Goal: Obtain resource: Obtain resource

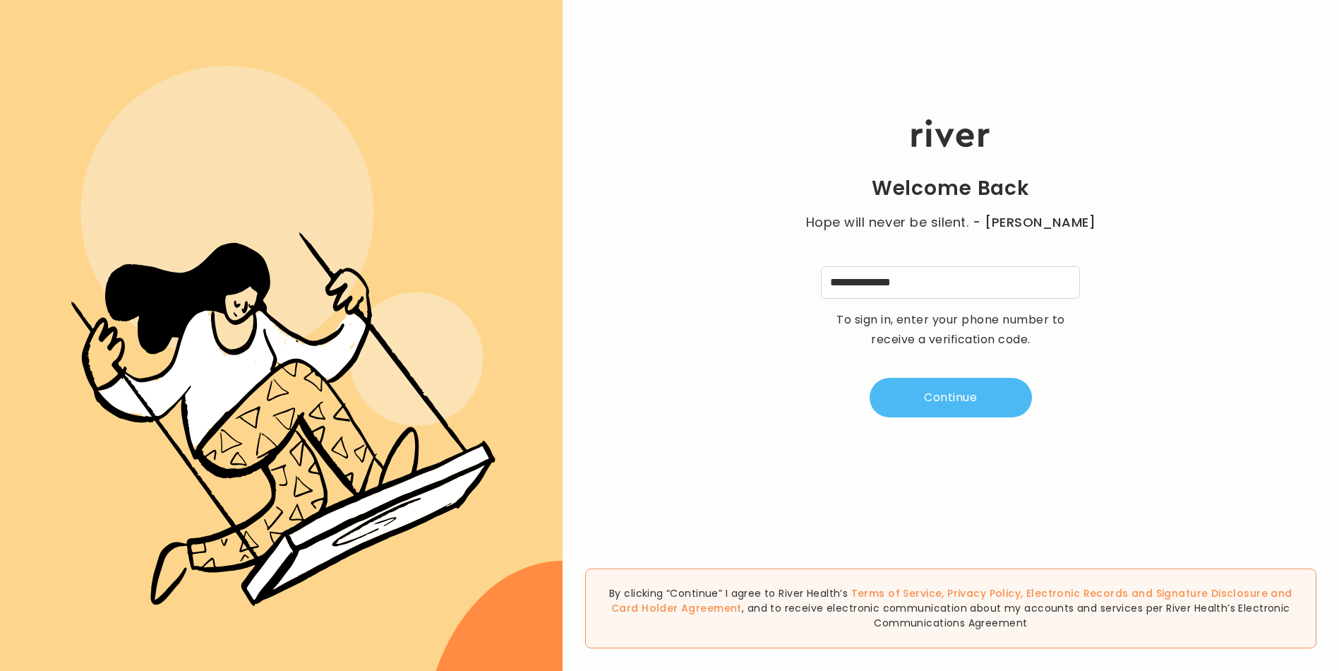
type input "**********"
click at [918, 414] on button "Continue" at bounding box center [951, 398] width 162 height 40
type input "*"
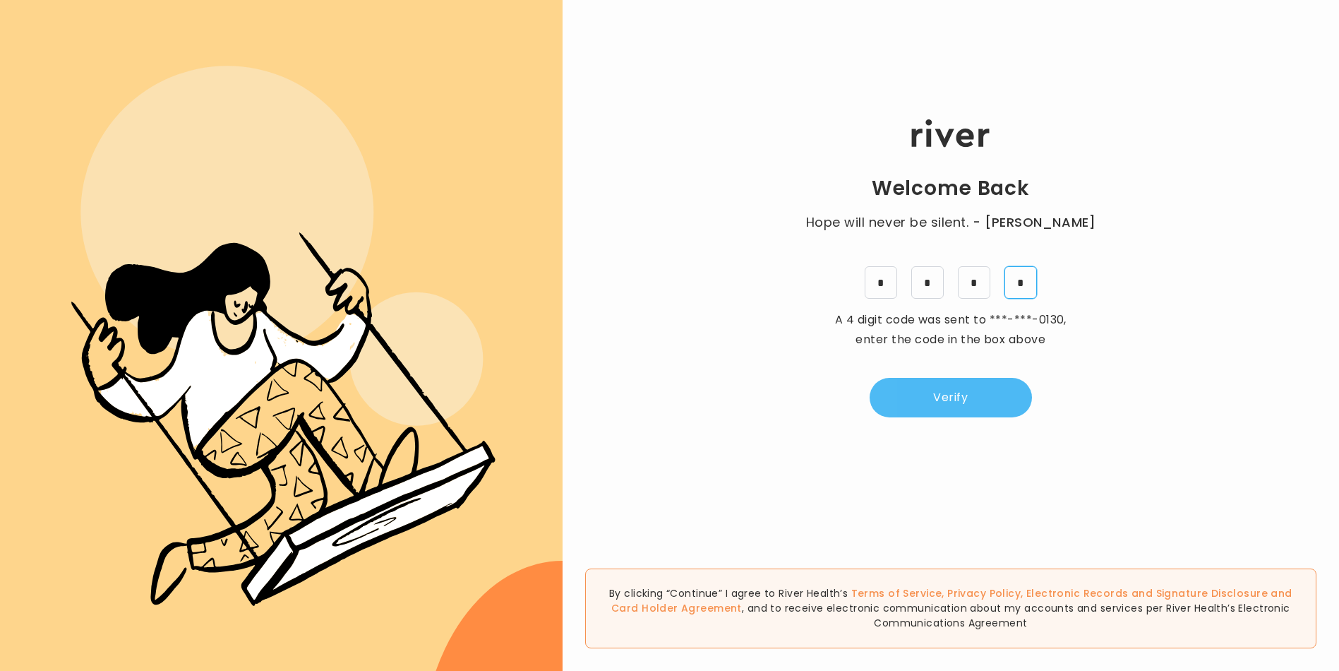
type input "*"
click at [971, 402] on button "Verify" at bounding box center [951, 398] width 162 height 40
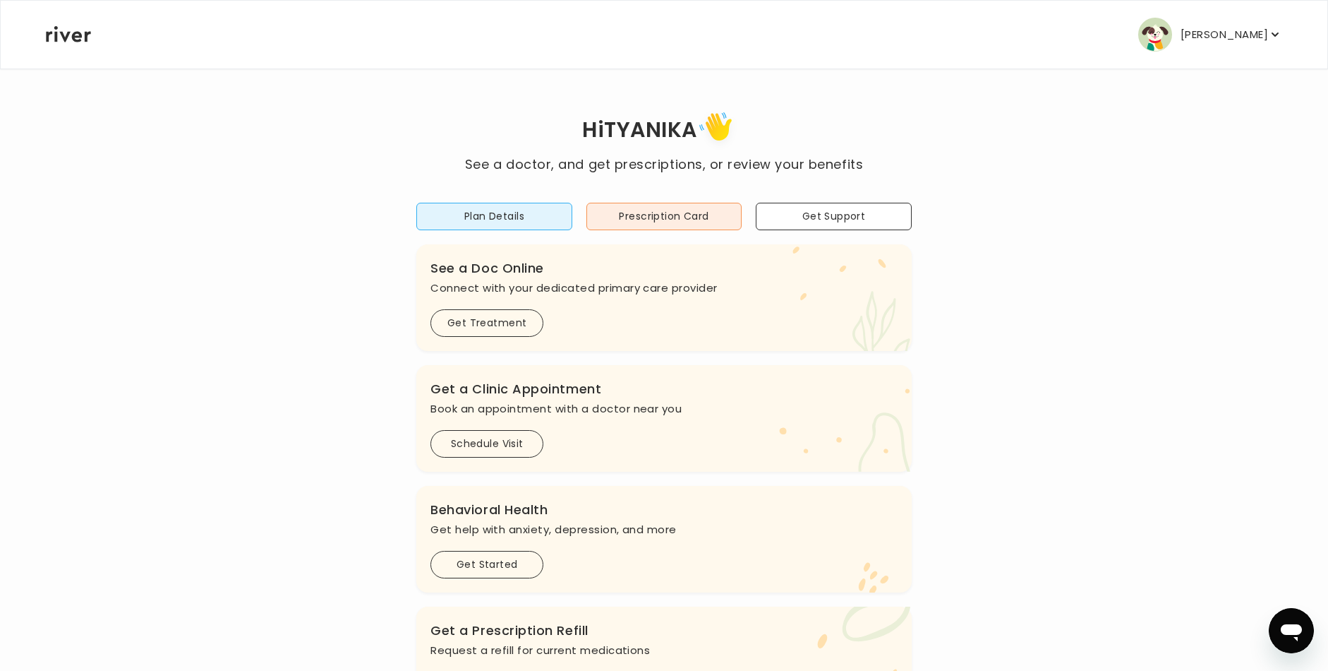
click at [1224, 20] on button "TYANIKA SCOTT" at bounding box center [1210, 35] width 144 height 34
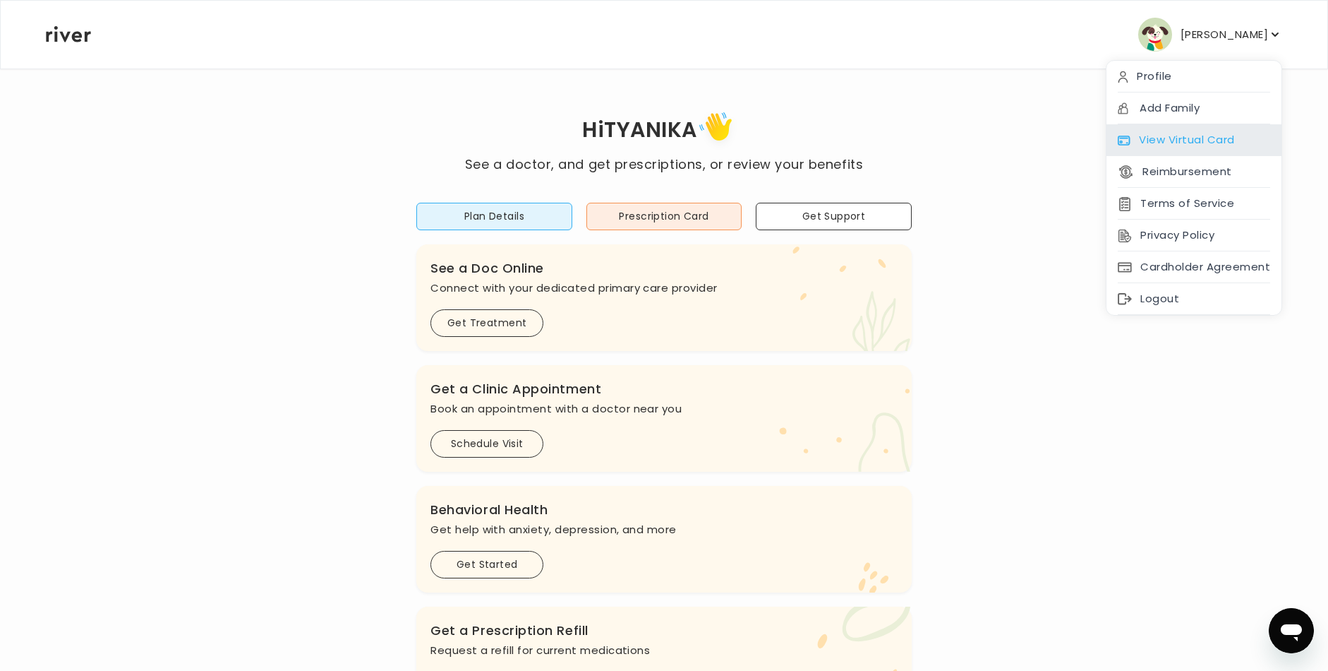
click at [1212, 140] on div "View Virtual Card" at bounding box center [1194, 140] width 175 height 32
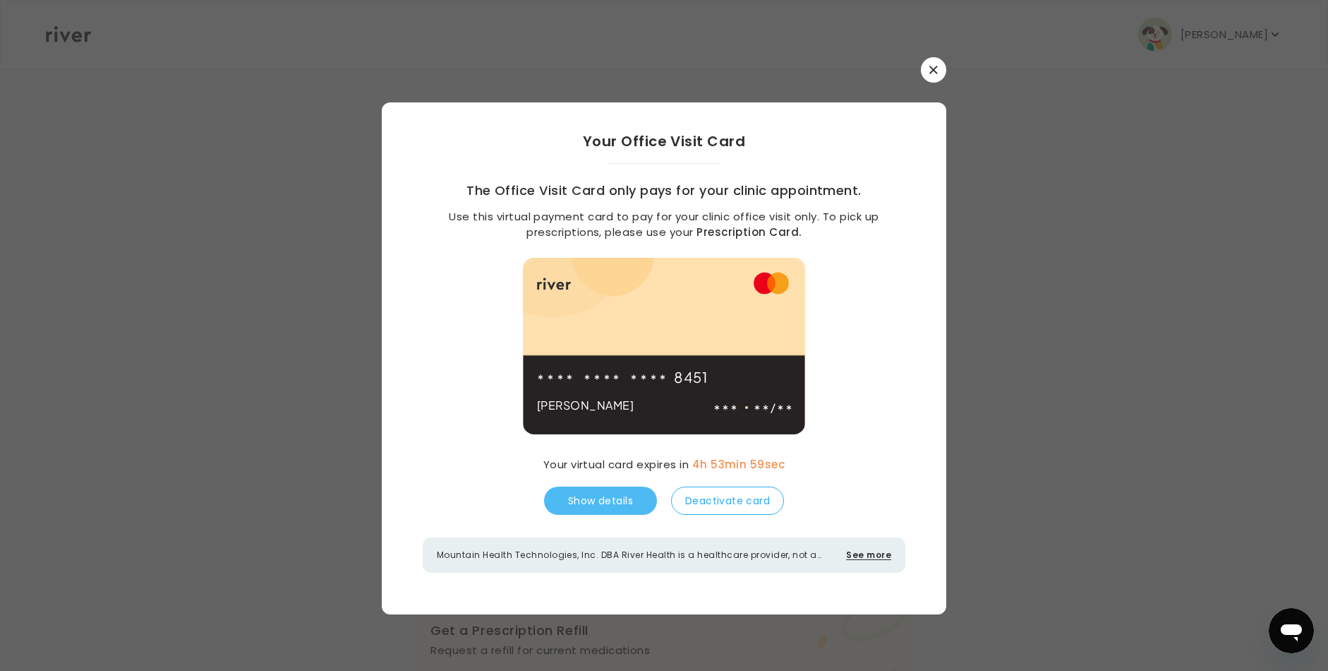
click at [611, 513] on button "Show details" at bounding box center [600, 500] width 113 height 28
click at [611, 513] on button "Hide details" at bounding box center [600, 500] width 113 height 28
click at [934, 72] on icon "button" at bounding box center [934, 70] width 8 height 8
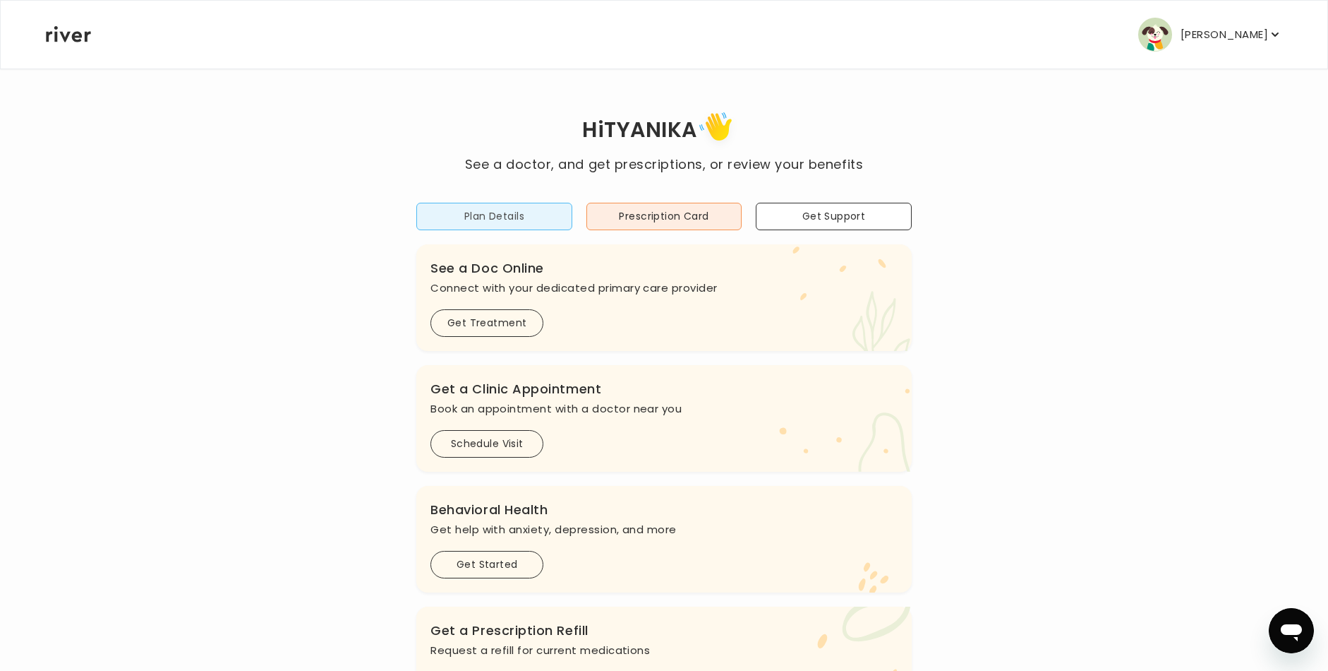
click at [524, 220] on button "Plan Details" at bounding box center [494, 217] width 156 height 28
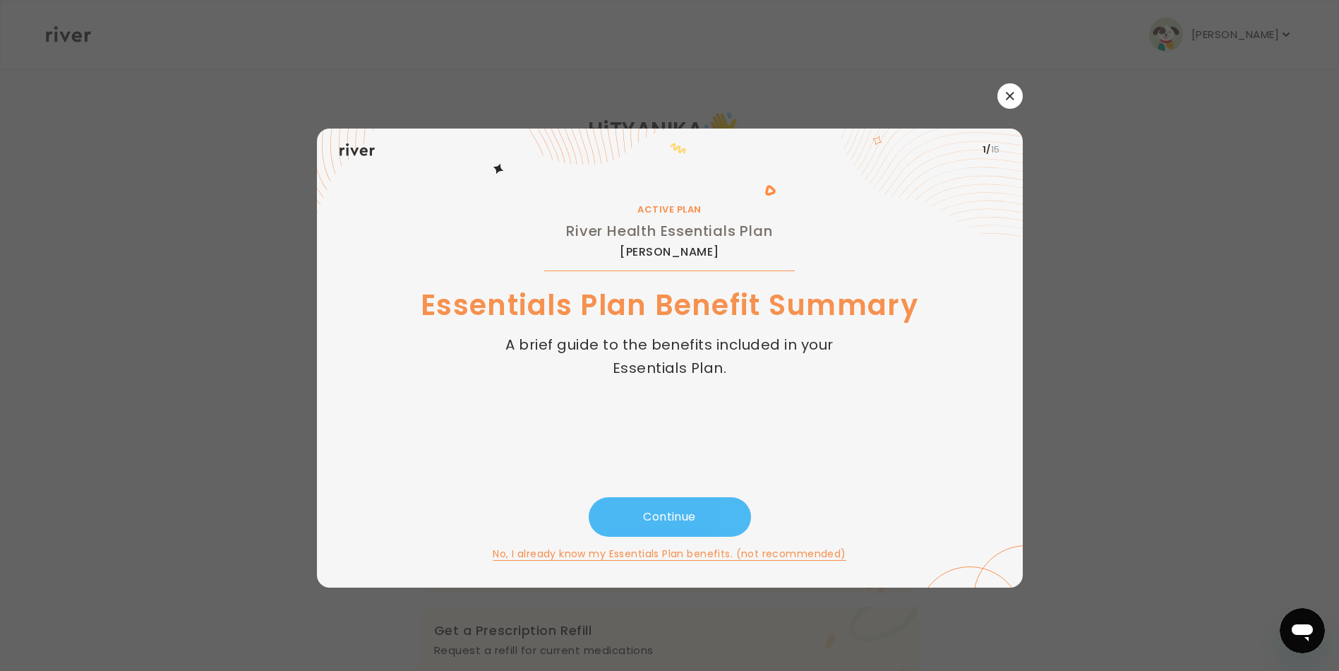
click at [695, 507] on button "Continue" at bounding box center [670, 517] width 162 height 40
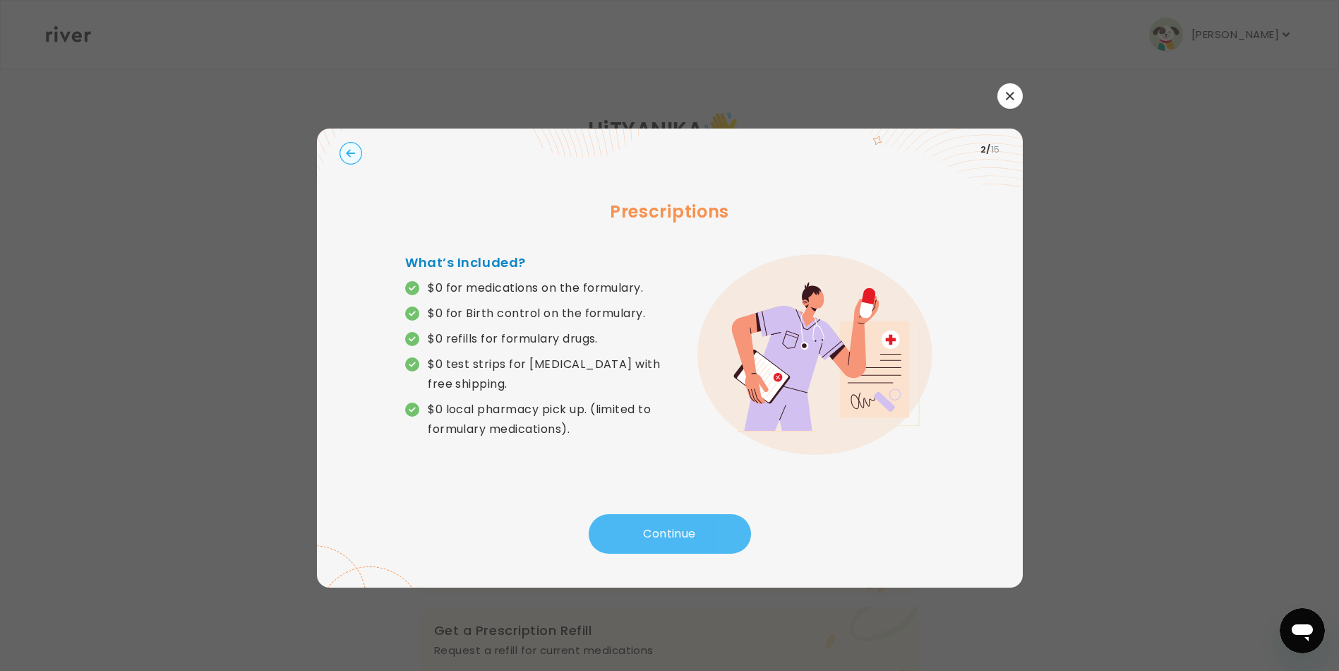
click at [661, 527] on button "Continue" at bounding box center [670, 534] width 162 height 40
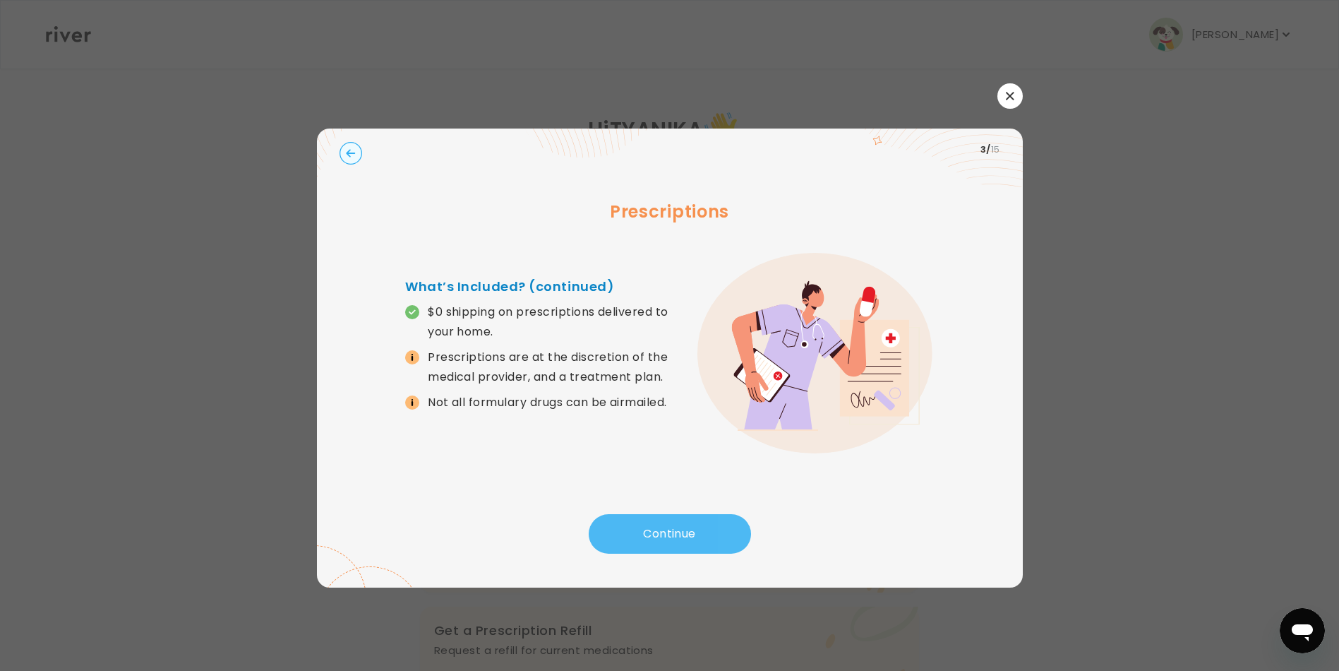
click at [649, 531] on button "Continue" at bounding box center [670, 534] width 162 height 40
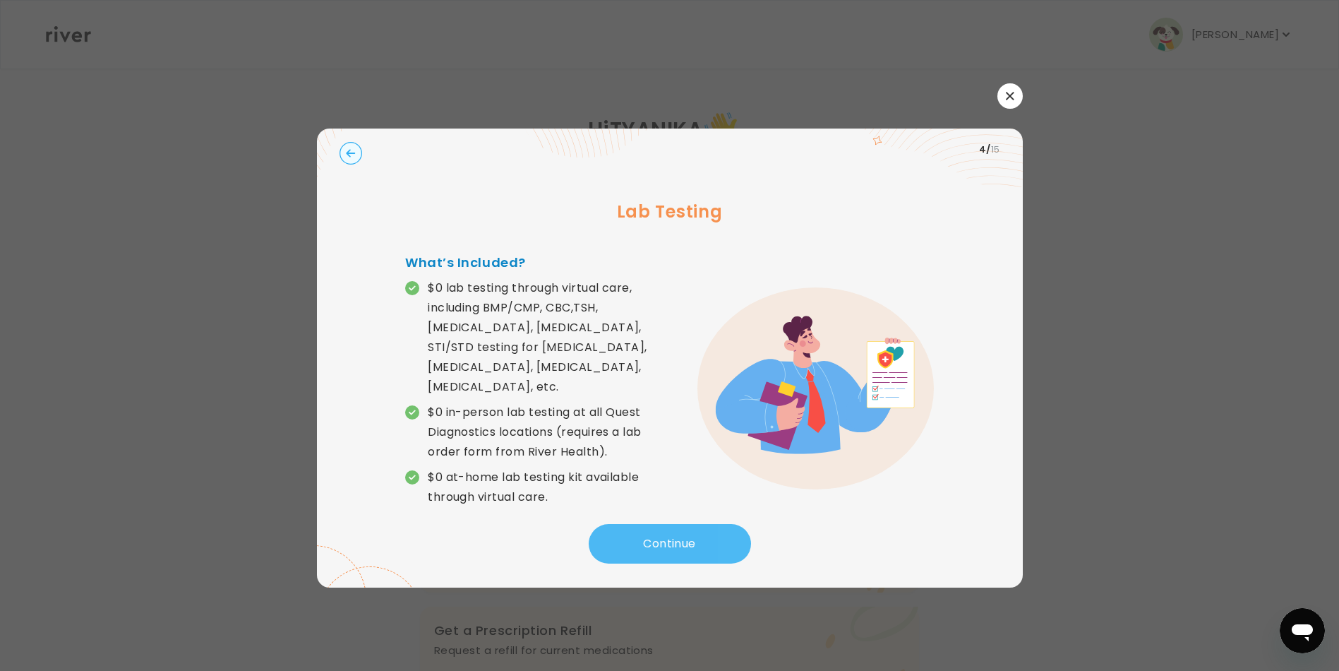
click at [637, 524] on button "Continue" at bounding box center [670, 544] width 162 height 40
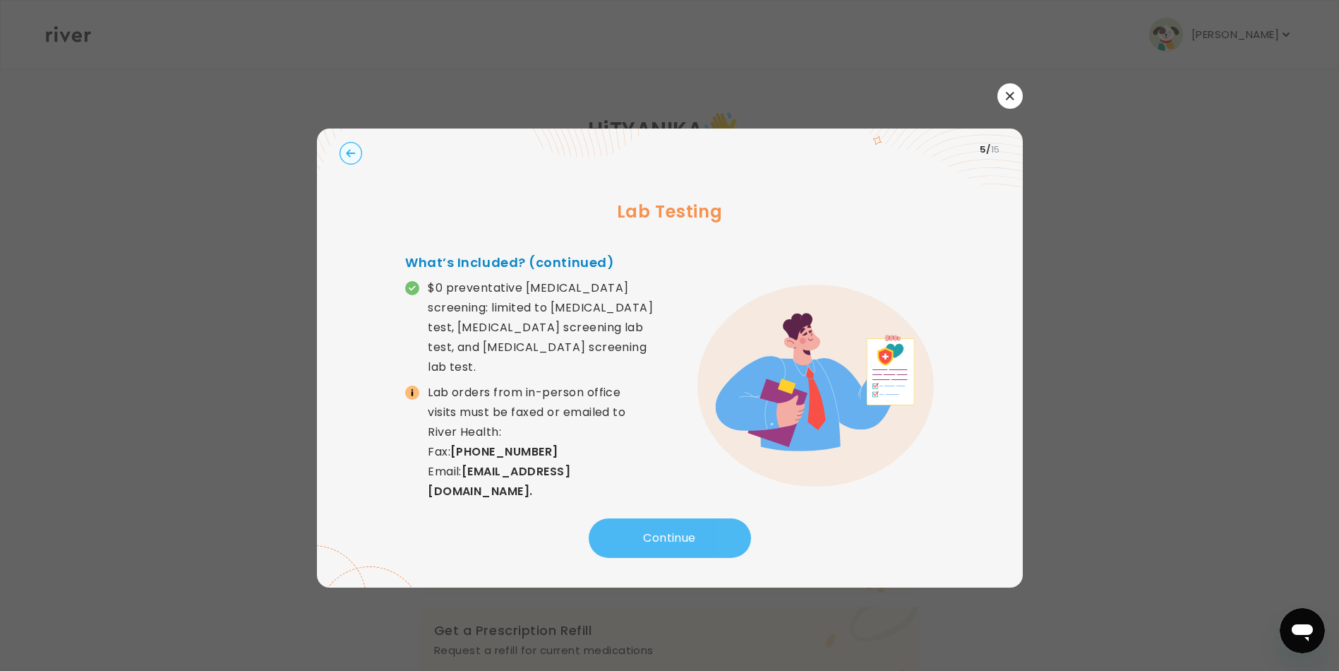
click at [663, 535] on button "Continue" at bounding box center [670, 538] width 162 height 40
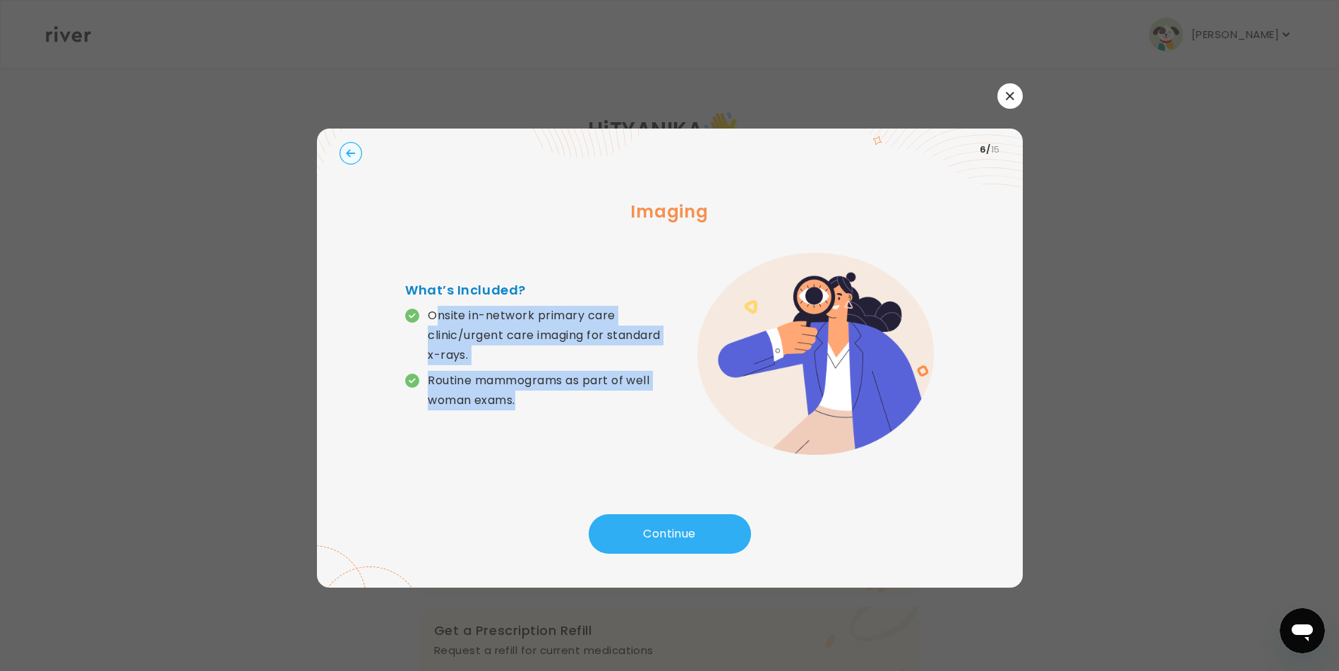
drag, startPoint x: 439, startPoint y: 314, endPoint x: 626, endPoint y: 399, distance: 205.3
click at [626, 399] on div "Onsite in-network primary care clinic/urgent care imaging for standard x-rays. …" at bounding box center [537, 358] width 264 height 104
click at [640, 541] on button "Continue" at bounding box center [670, 534] width 162 height 40
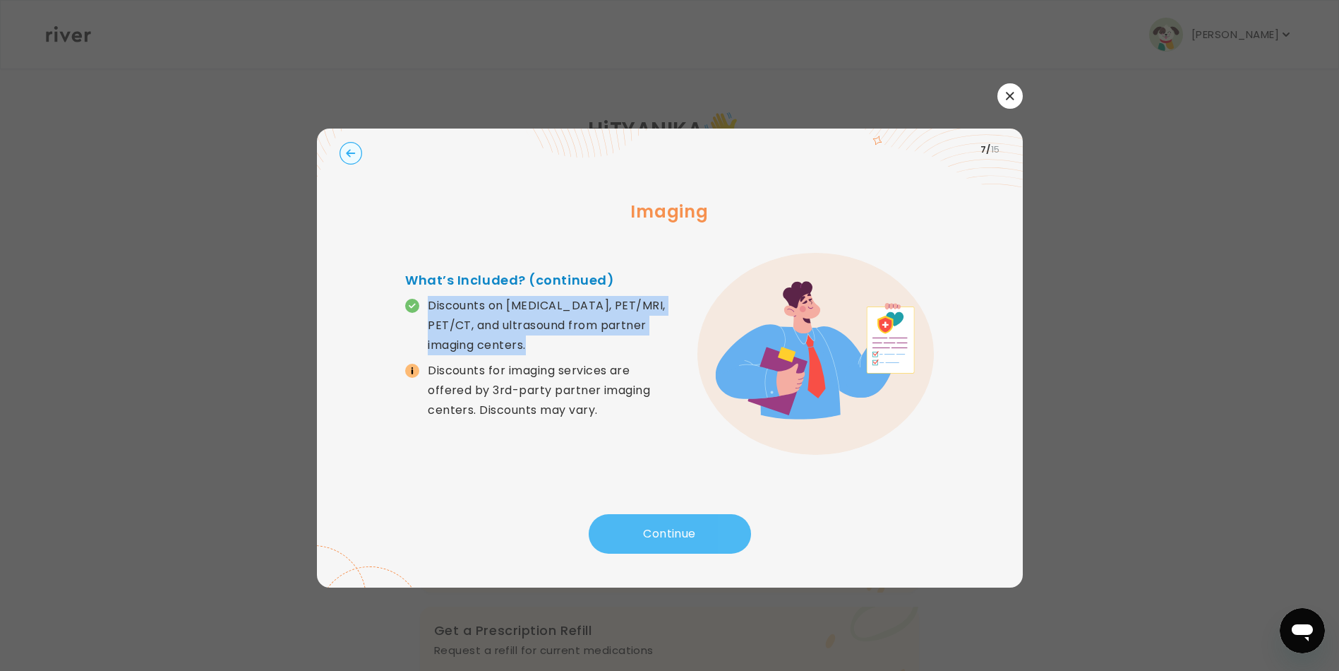
click at [640, 541] on button "Continue" at bounding box center [670, 534] width 162 height 40
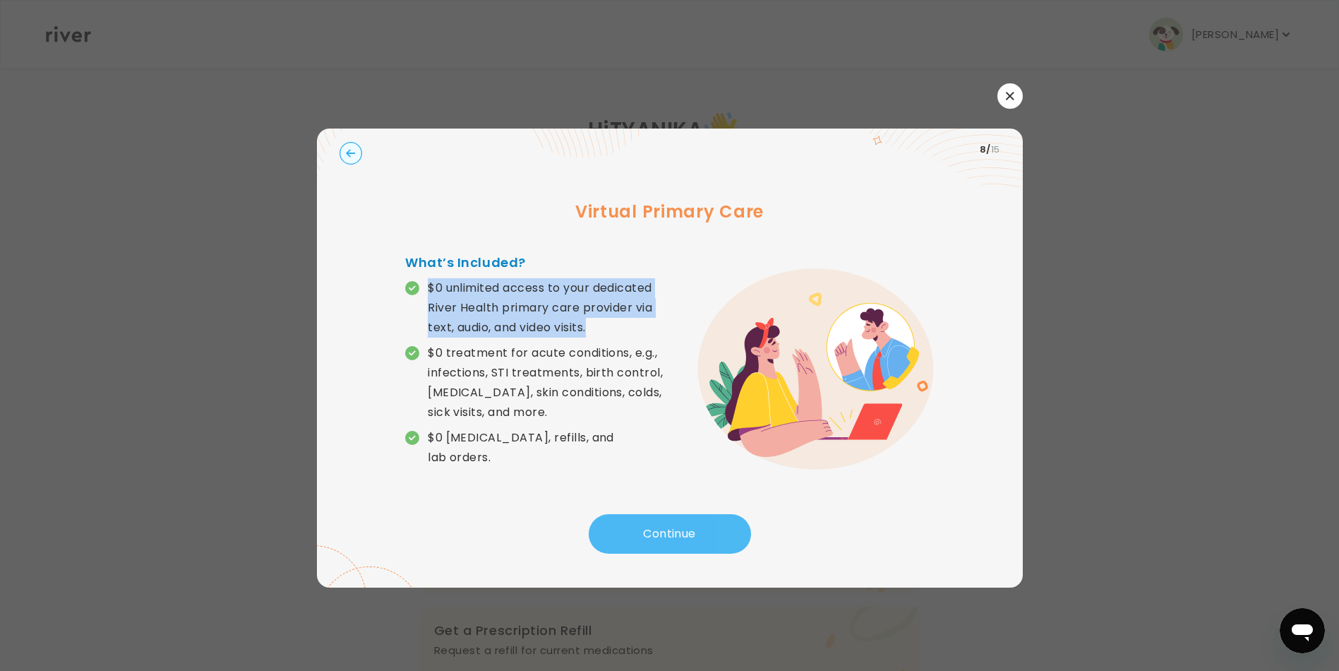
click at [639, 535] on button "Continue" at bounding box center [670, 534] width 162 height 40
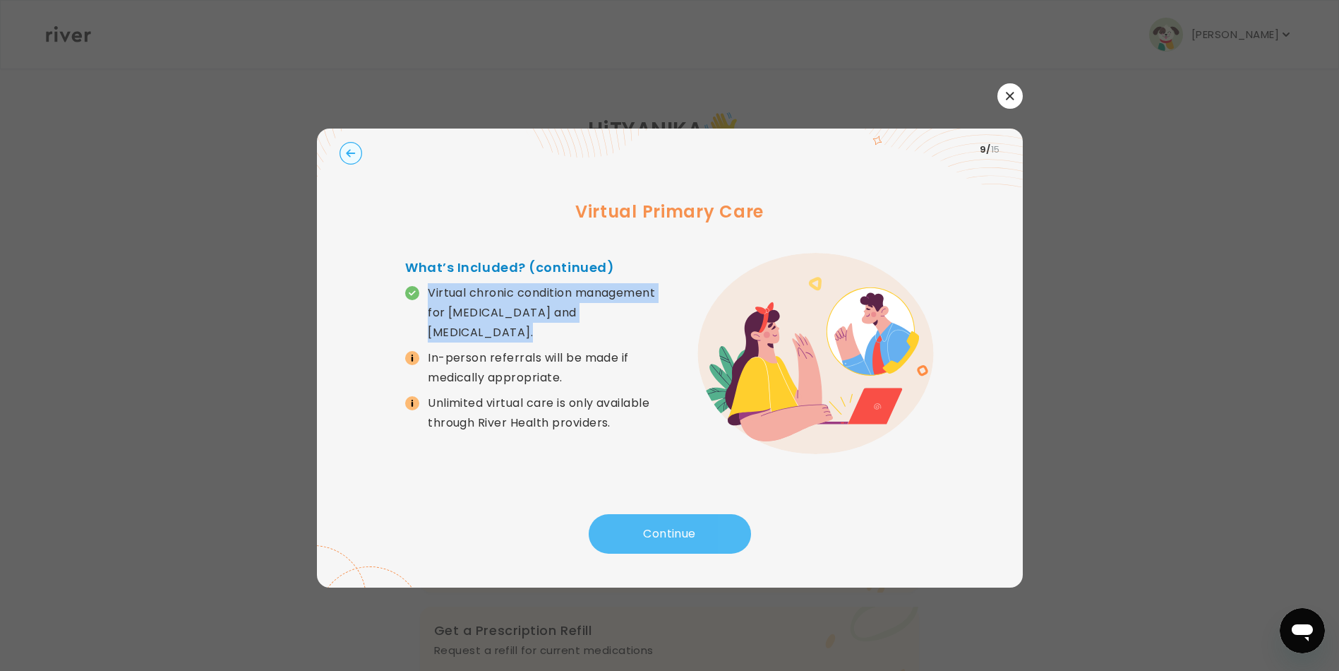
click at [638, 531] on button "Continue" at bounding box center [670, 534] width 162 height 40
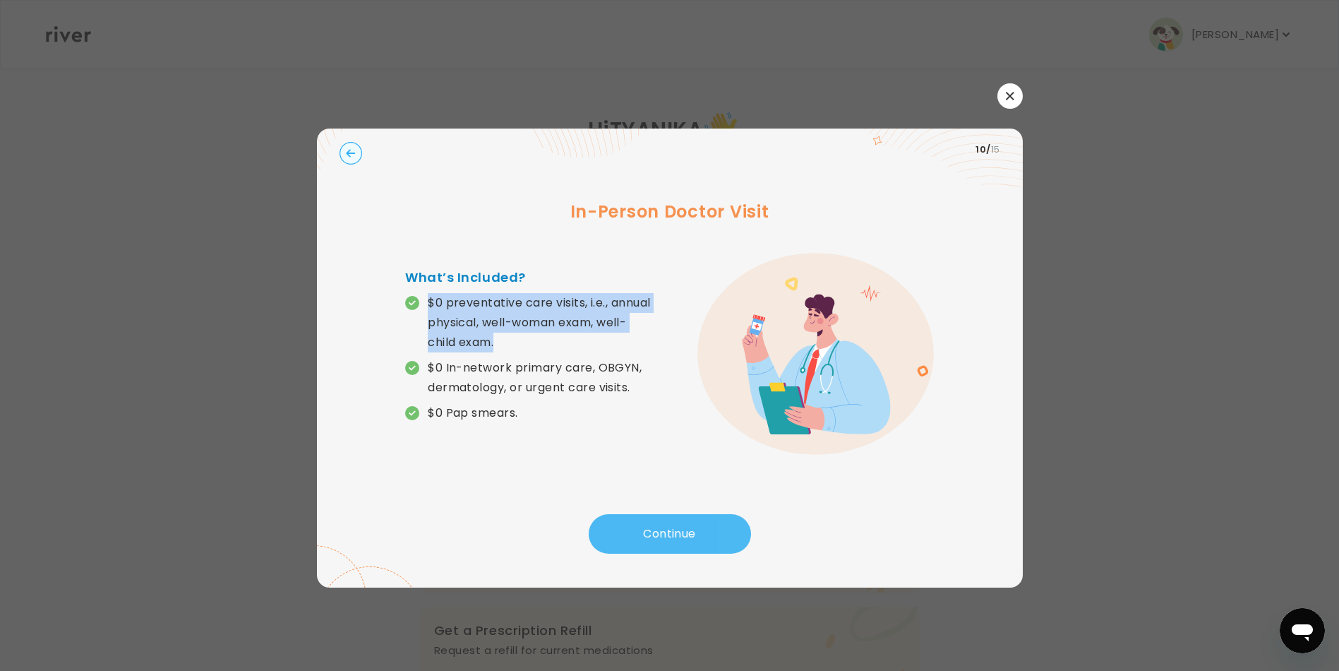
click at [638, 531] on button "Continue" at bounding box center [670, 534] width 162 height 40
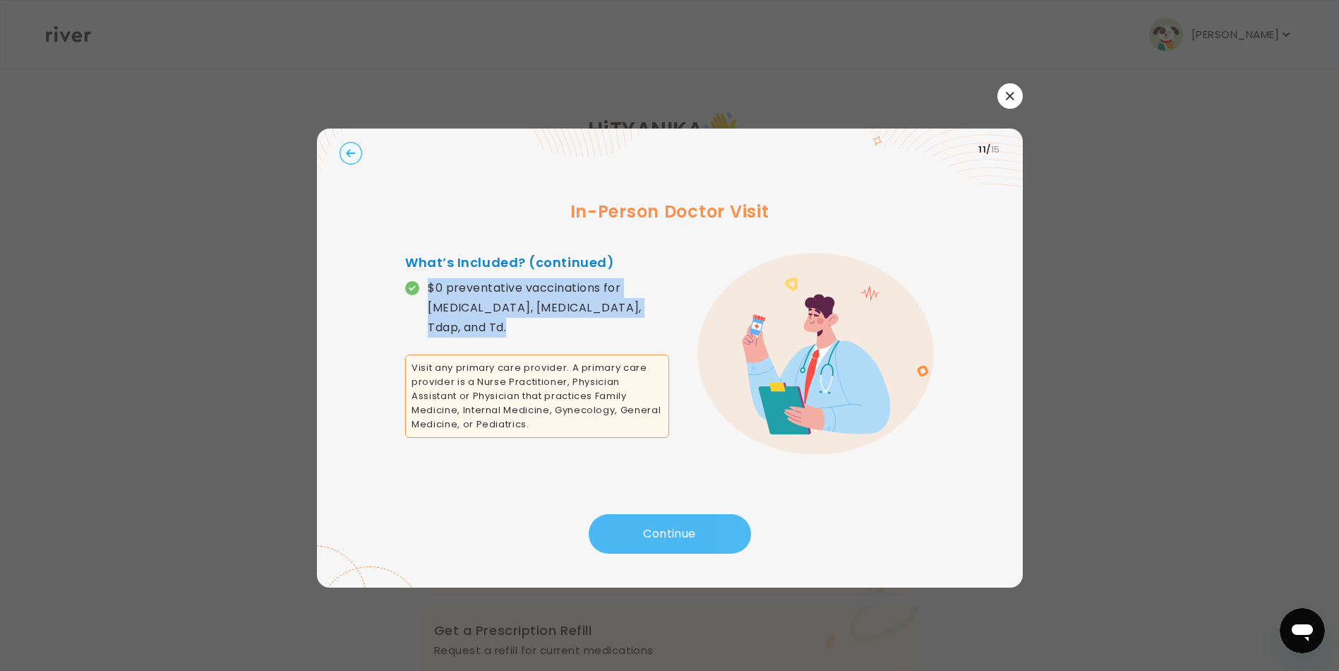
click at [638, 531] on button "Continue" at bounding box center [670, 534] width 162 height 40
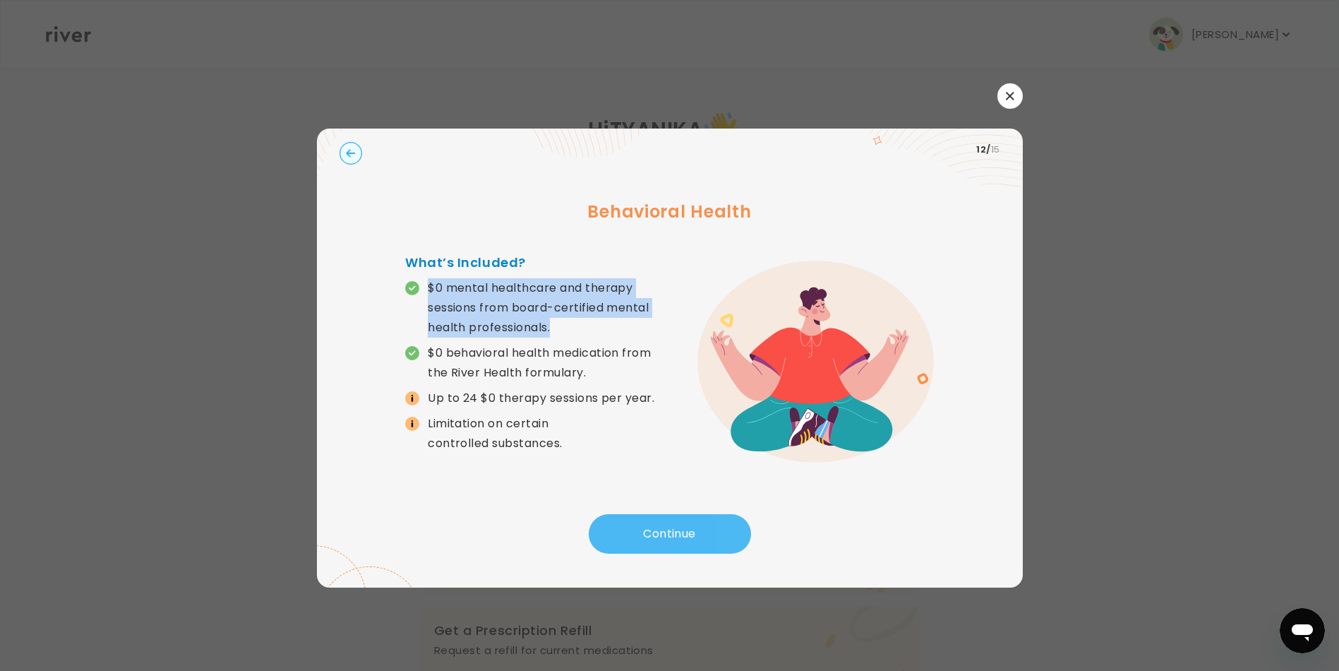
click at [638, 531] on button "Continue" at bounding box center [670, 534] width 162 height 40
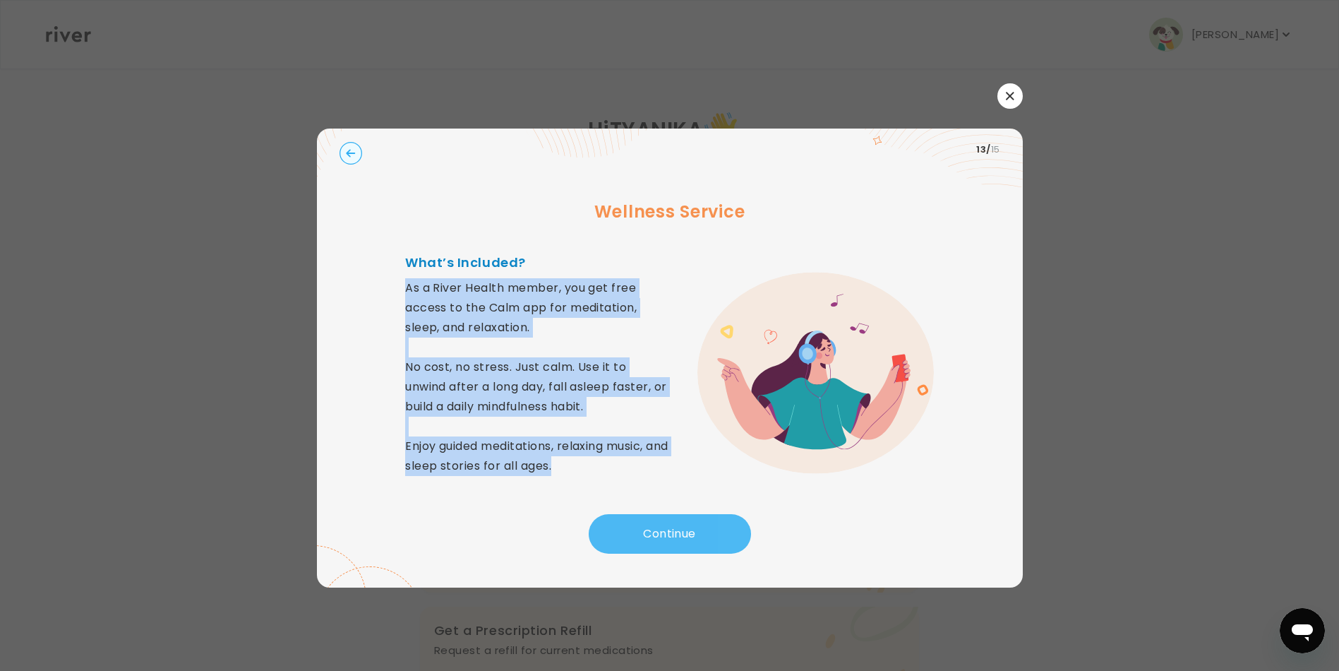
click at [638, 531] on button "Continue" at bounding box center [670, 534] width 162 height 40
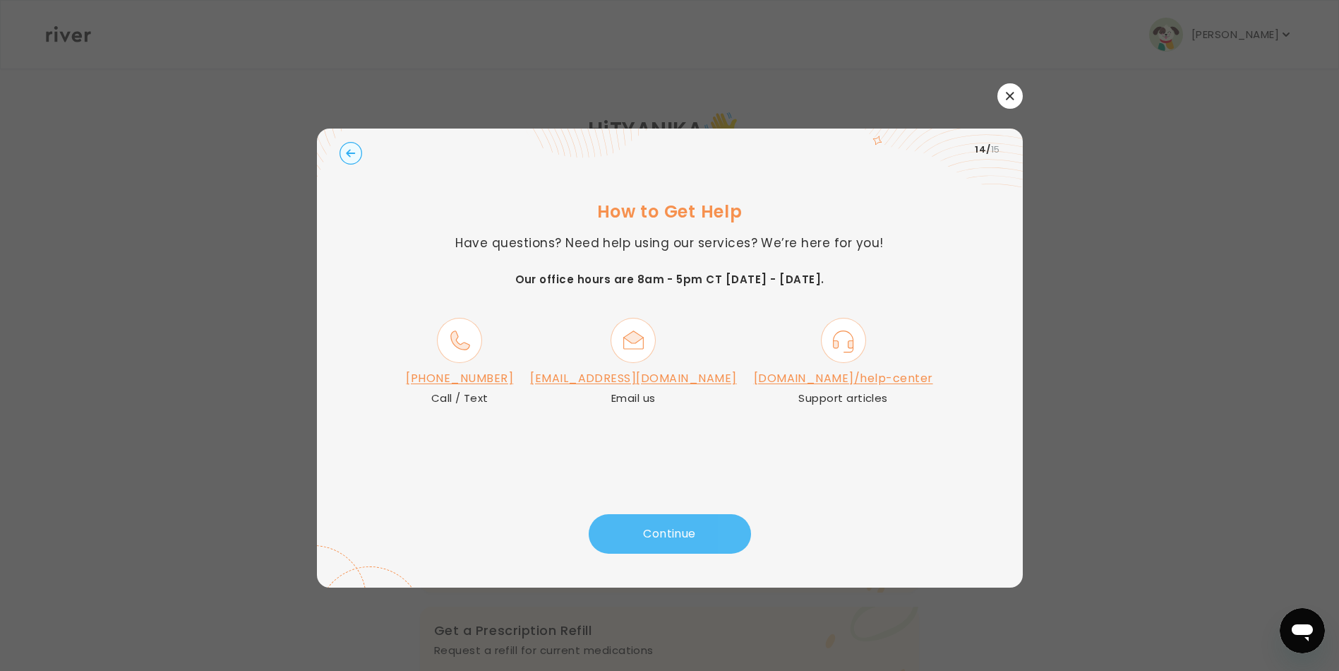
click at [638, 531] on button "Continue" at bounding box center [670, 534] width 162 height 40
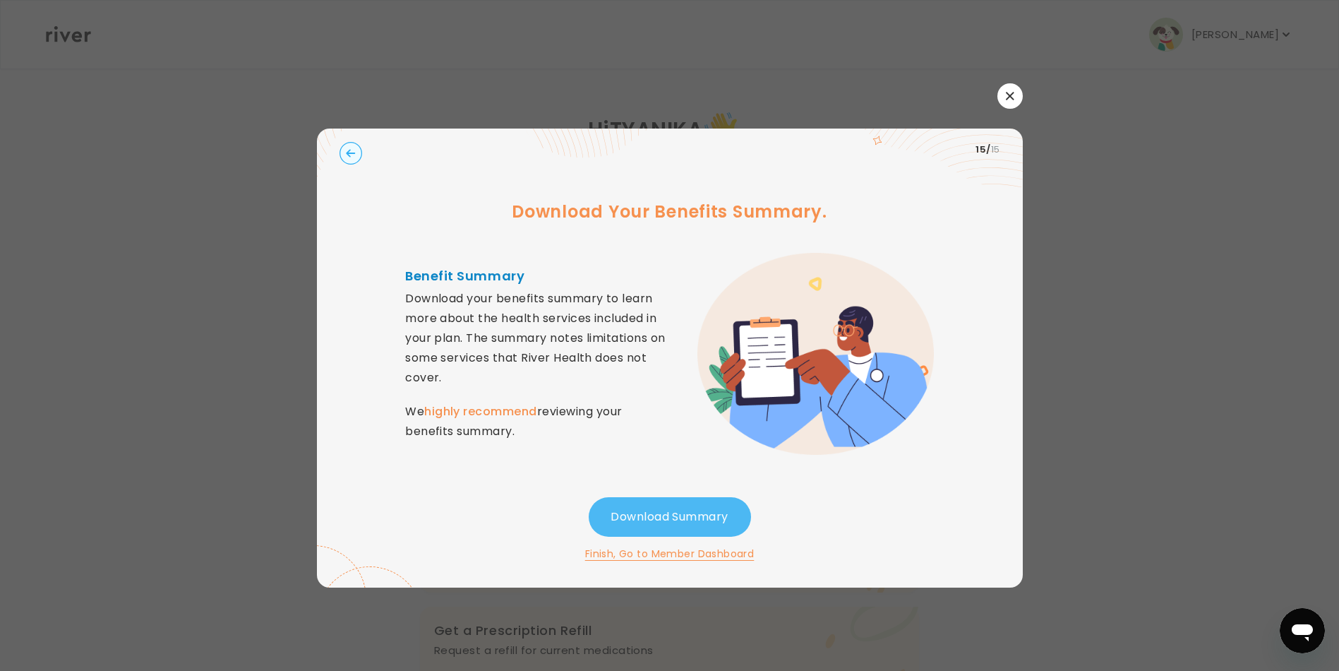
click at [638, 531] on button "Download Summary" at bounding box center [670, 517] width 162 height 40
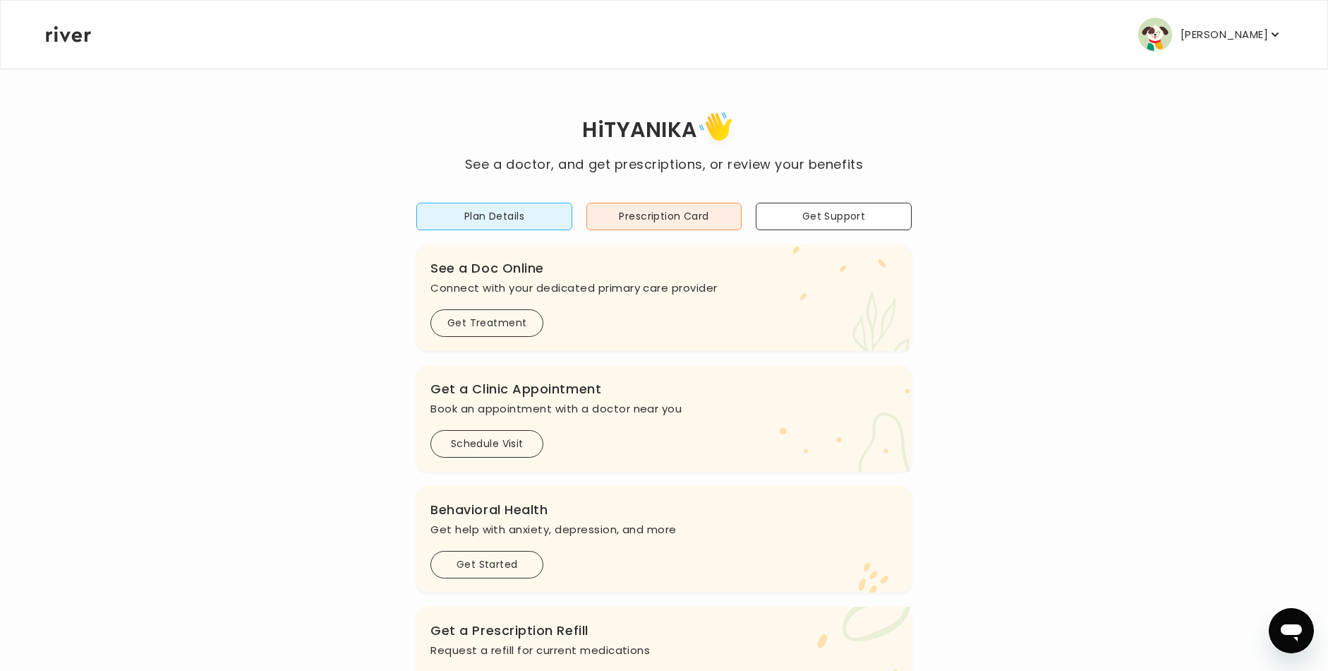
click at [1271, 34] on icon "button" at bounding box center [1275, 35] width 14 height 14
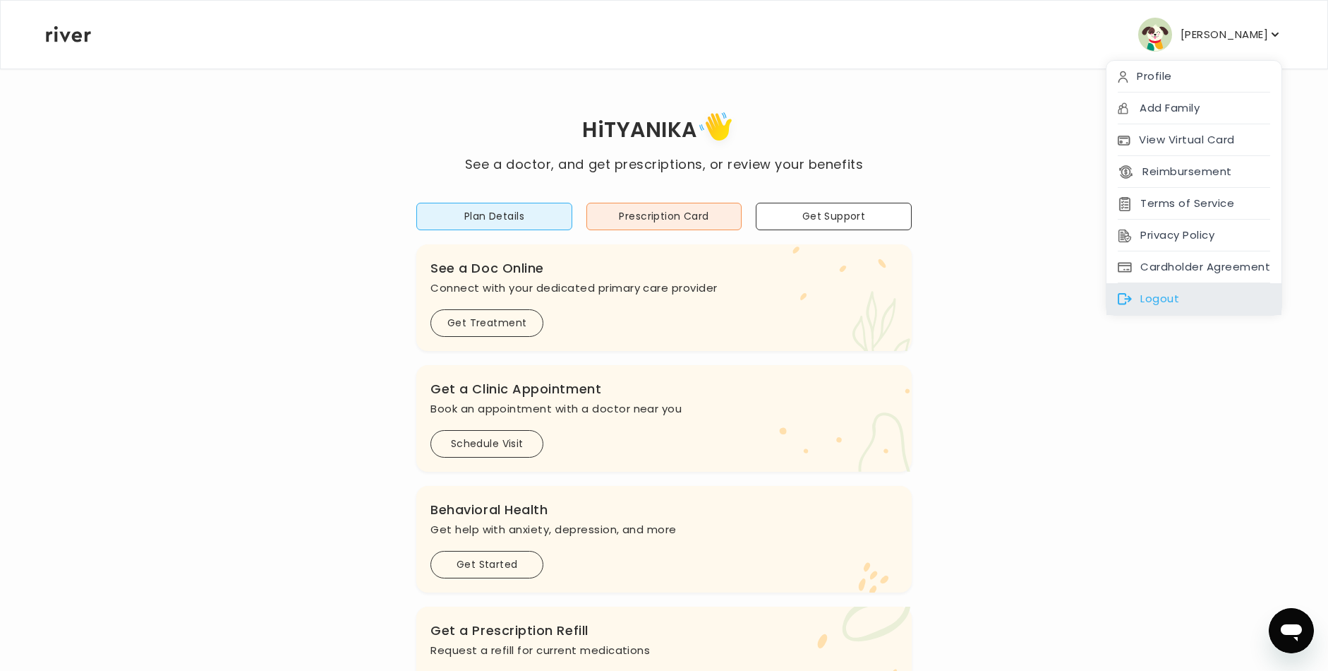
click at [1169, 292] on div "Logout" at bounding box center [1194, 299] width 175 height 32
